Goal: Task Accomplishment & Management: Complete application form

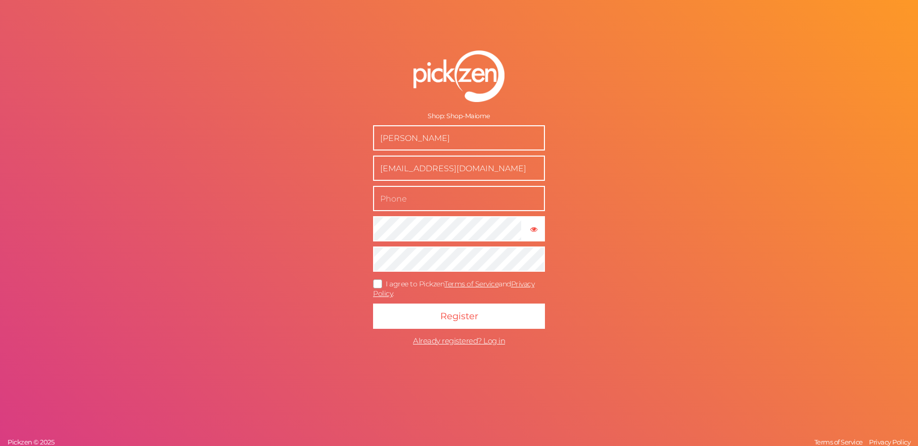
click at [408, 197] on input "text" at bounding box center [459, 198] width 172 height 25
click at [272, 197] on div "Shop: Shop-Maiome [PERSON_NAME] [EMAIL_ADDRESS][DOMAIN_NAME] × Show password I …" at bounding box center [459, 223] width 918 height 446
click at [384, 281] on icon at bounding box center [378, 284] width 16 height 6
click at [0, 0] on input "I agree to Pickzen Terms of Service and Privacy Policy ." at bounding box center [0, 0] width 0 height 0
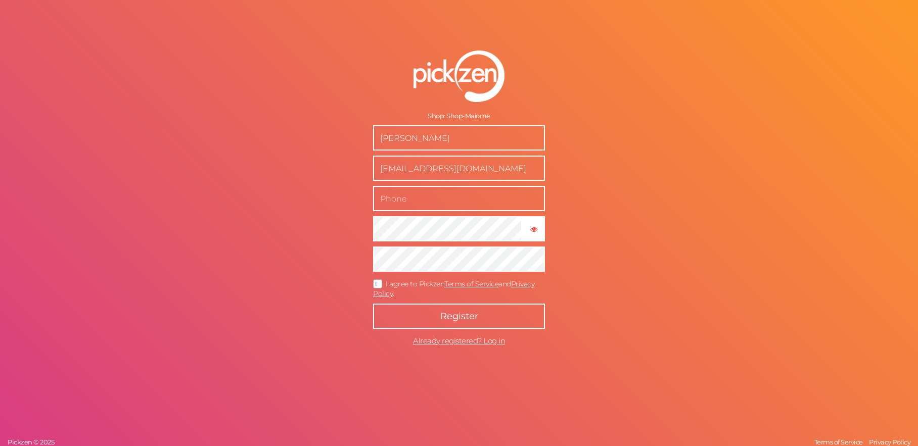
click at [416, 317] on button "Register" at bounding box center [459, 316] width 172 height 25
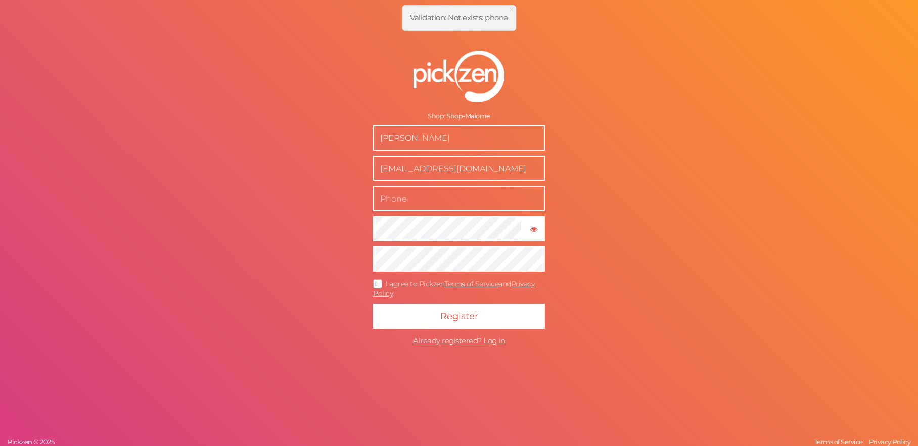
click at [414, 194] on input "text" at bounding box center [459, 198] width 172 height 25
type input "4073374777"
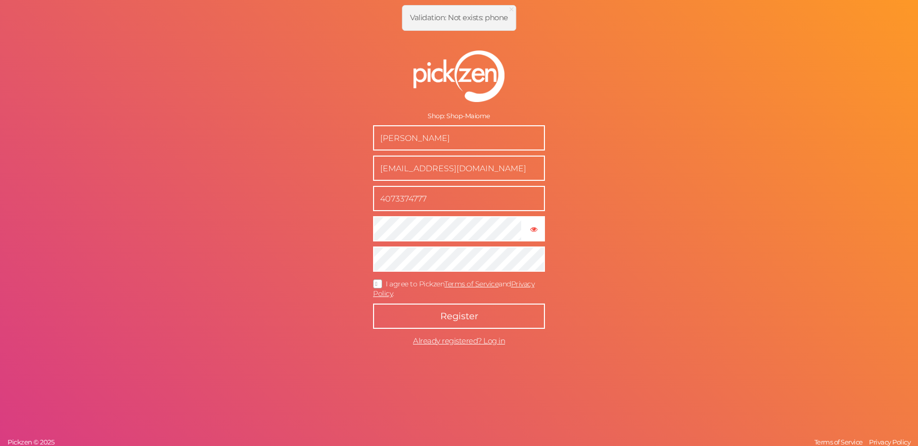
click at [445, 318] on span "Register" at bounding box center [459, 316] width 38 height 11
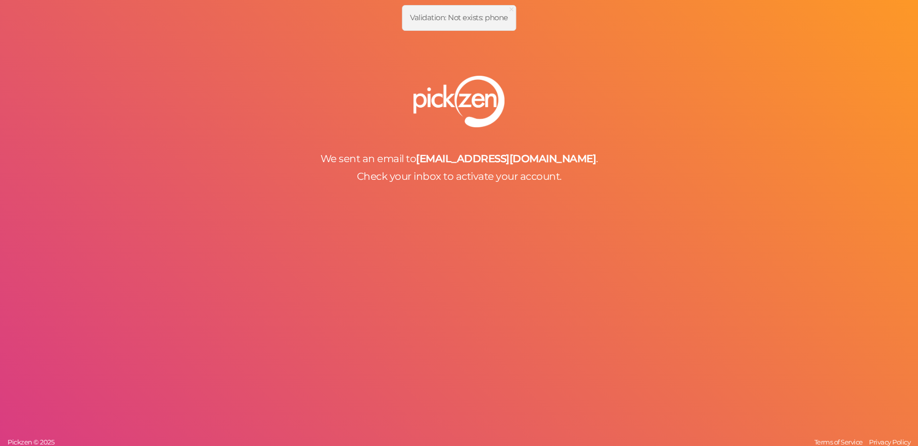
click at [397, 249] on div "We sent an email to [EMAIL_ADDRESS][DOMAIN_NAME] . Check your inbox to activate…" at bounding box center [459, 223] width 918 height 446
